Goal: Information Seeking & Learning: Find specific fact

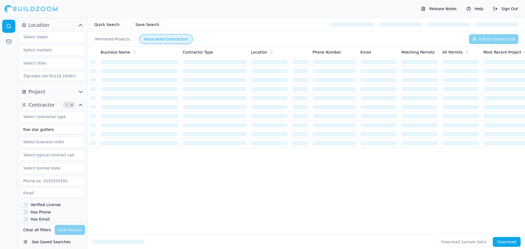
click at [38, 229] on button "Clear all filters" at bounding box center [37, 230] width 31 height 10
click at [46, 131] on input at bounding box center [52, 130] width 65 height 10
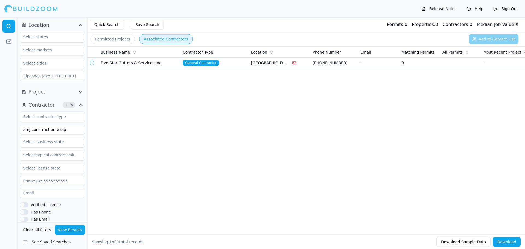
type input "amj construction wrap"
click at [69, 231] on button "View Results" at bounding box center [70, 230] width 31 height 10
